Goal: Check status: Check status

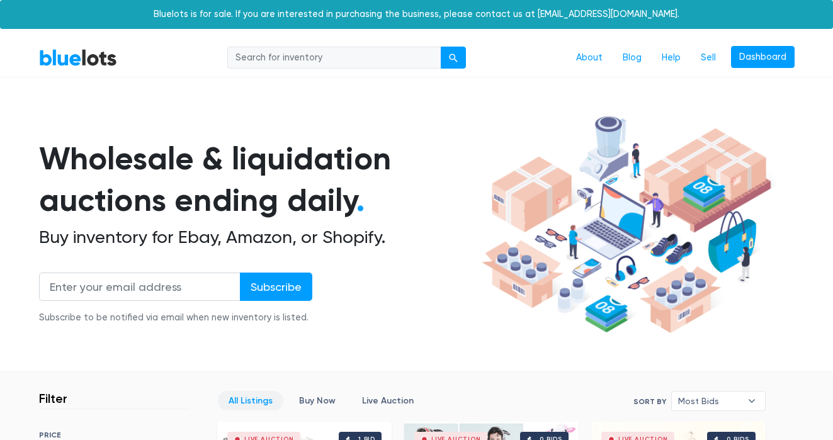
click at [794, 55] on div "BlueLots About Blog Help Sell Dashboard" at bounding box center [417, 58] width 774 height 24
click at [784, 58] on link "Dashboard" at bounding box center [763, 57] width 64 height 23
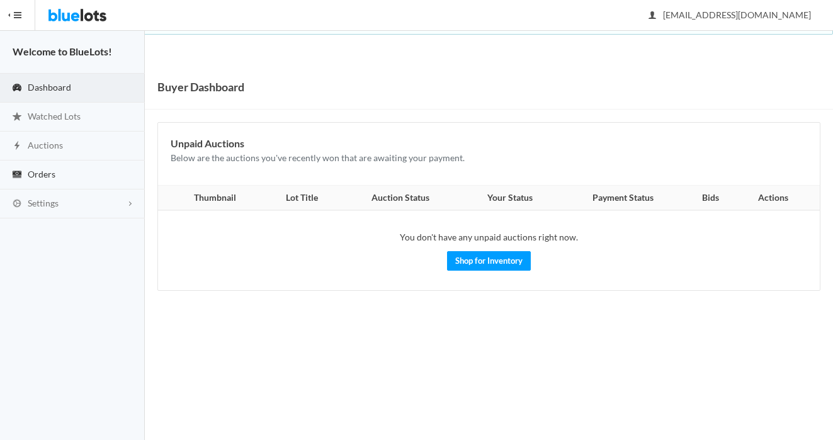
click at [128, 164] on link "Orders" at bounding box center [72, 175] width 145 height 29
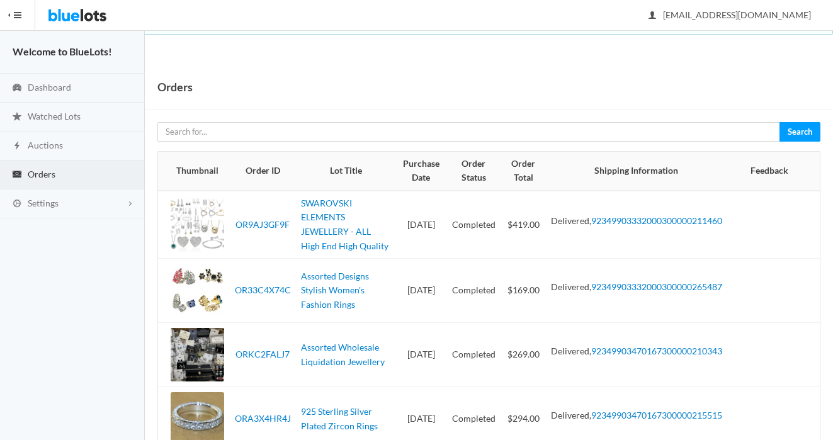
scroll to position [162, 0]
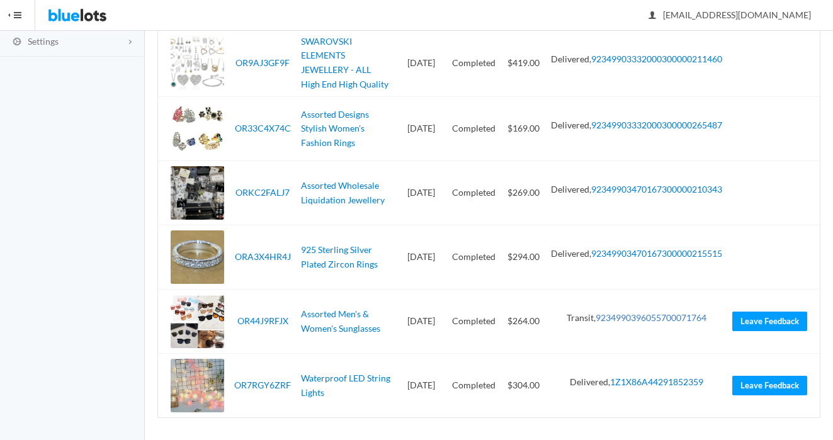
click at [646, 314] on link "9234990396055700071764" at bounding box center [651, 317] width 111 height 11
